Goal: Find specific page/section

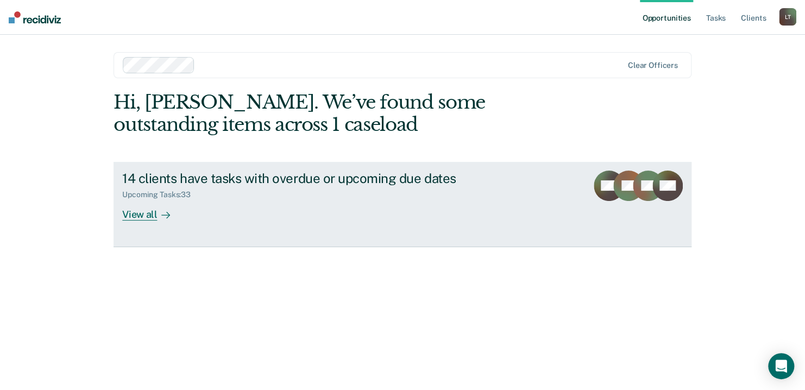
click at [157, 210] on div at bounding box center [163, 214] width 13 height 12
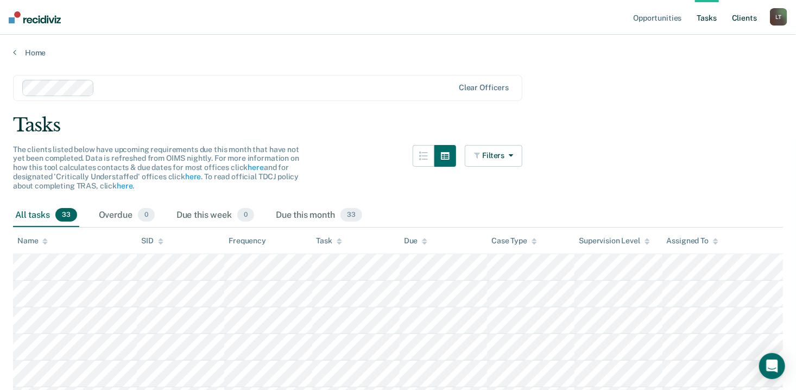
click at [731, 20] on link "Client s" at bounding box center [744, 17] width 29 height 35
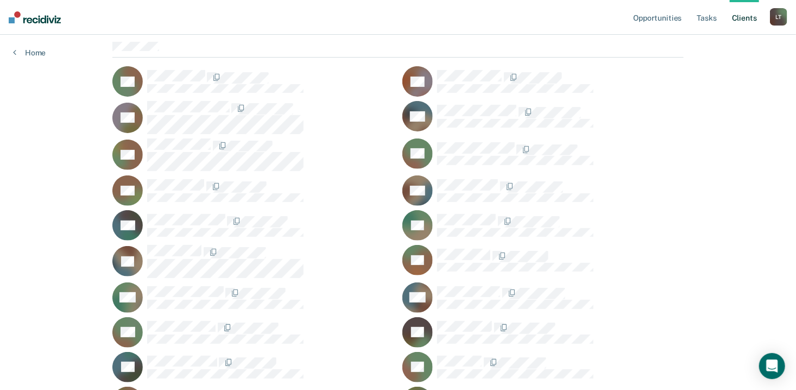
scroll to position [47, 0]
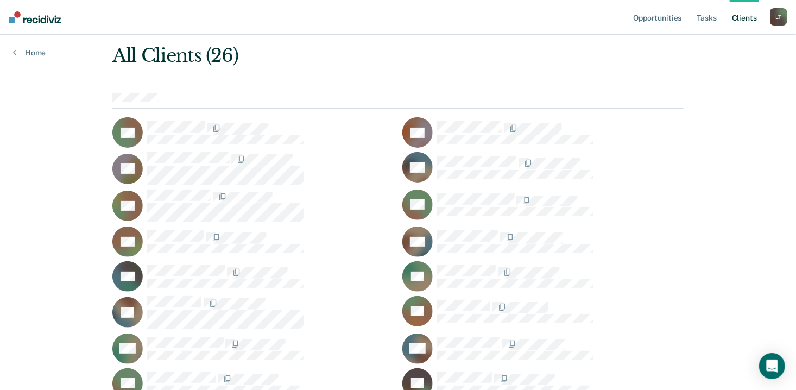
click at [357, 202] on div at bounding box center [270, 205] width 246 height 33
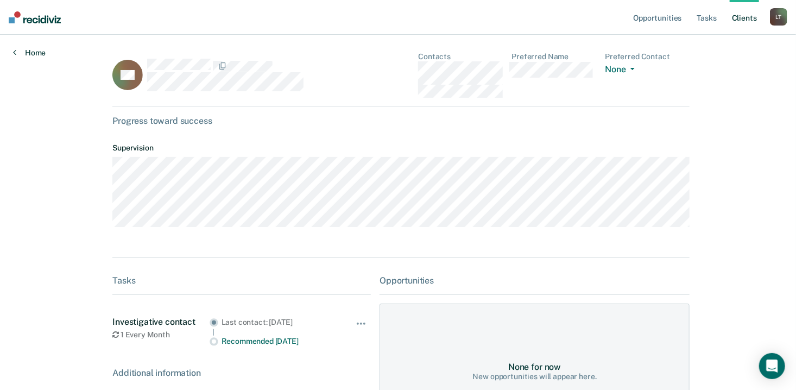
click at [17, 52] on link "Home" at bounding box center [29, 53] width 33 height 10
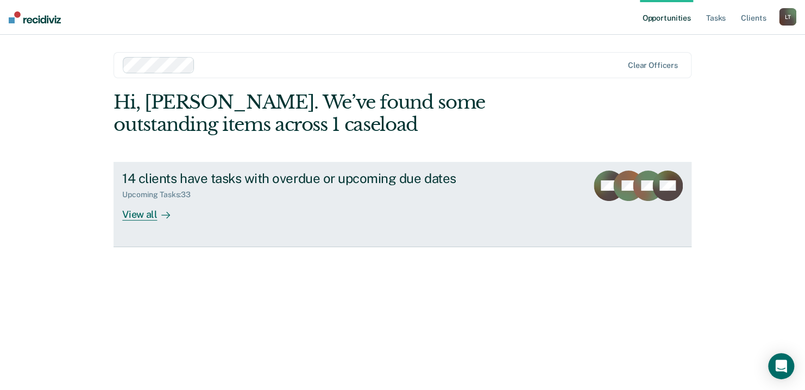
click at [151, 212] on div "View all" at bounding box center [152, 209] width 61 height 21
